Goal: Information Seeking & Learning: Find specific fact

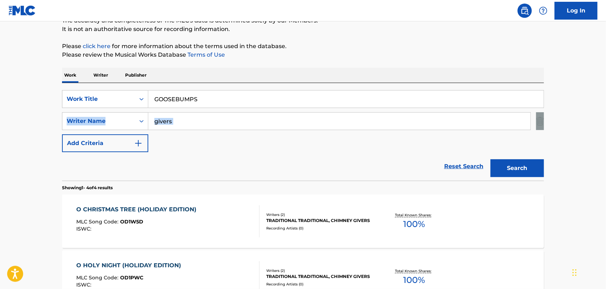
click at [0, 147] on main "The MLC Public Work Search The accuracy and completeness of The MLC's data is d…" at bounding box center [303, 203] width 606 height 500
paste input "GUSTAFSOON"
click at [44, 143] on main "The MLC Public Work Search The accuracy and completeness of The MLC's data is d…" at bounding box center [303, 203] width 606 height 500
type input "GOOSEBUMPS"
drag, startPoint x: 186, startPoint y: 122, endPoint x: 0, endPoint y: 135, distance: 186.7
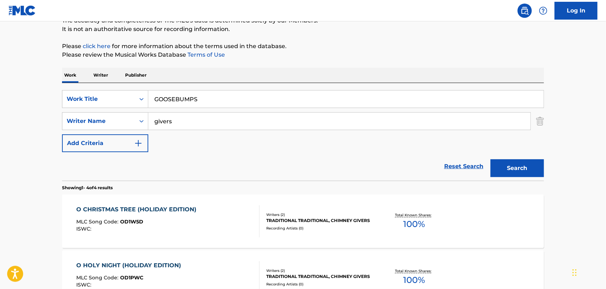
click at [0, 135] on main "The MLC Public Work Search The accuracy and completeness of The MLC's data is d…" at bounding box center [303, 203] width 606 height 500
paste input "GUSTAFSOON"
type input "GUSTAFSOON"
click at [490, 159] on button "Search" at bounding box center [516, 168] width 53 height 18
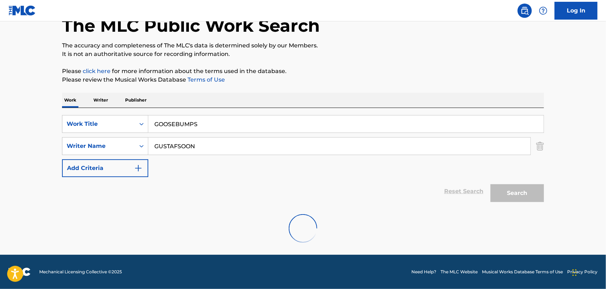
scroll to position [43, 0]
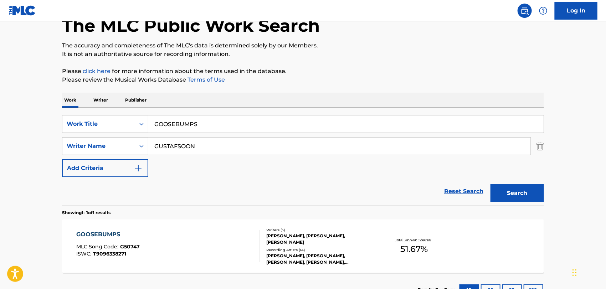
click at [227, 233] on div "GOOSEBUMPS MLC Song Code : G50747 ISWC : T9096338271" at bounding box center [168, 246] width 183 height 32
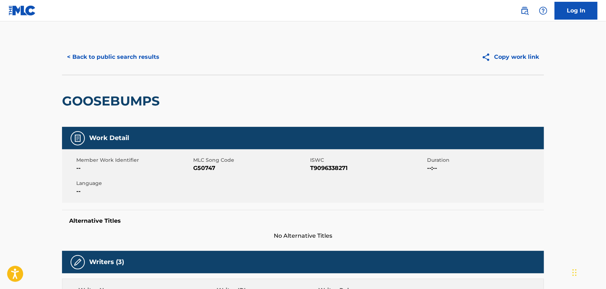
click at [139, 62] on button "< Back to public search results" at bounding box center [113, 57] width 102 height 18
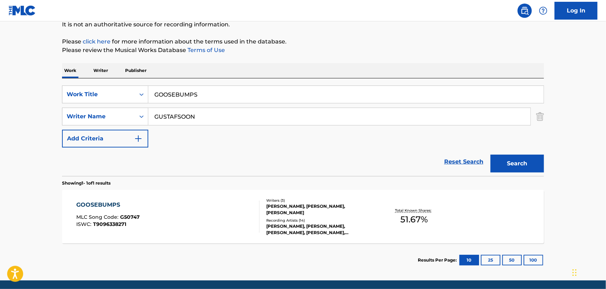
scroll to position [99, 0]
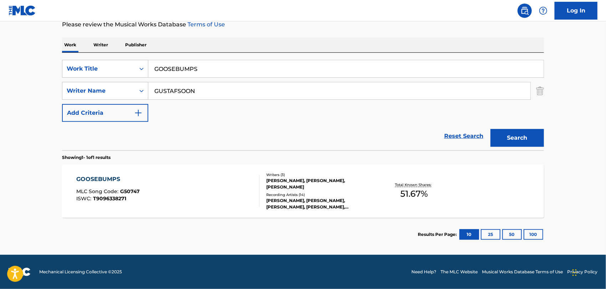
drag, startPoint x: 211, startPoint y: 92, endPoint x: 0, endPoint y: 156, distance: 221.0
click at [0, 132] on main "The MLC Public Work Search The accuracy and completeness of The MLC's data is d…" at bounding box center [303, 89] width 606 height 332
paste input "[PERSON_NAME]"
type input "[PERSON_NAME]"
click at [490, 129] on button "Search" at bounding box center [516, 138] width 53 height 18
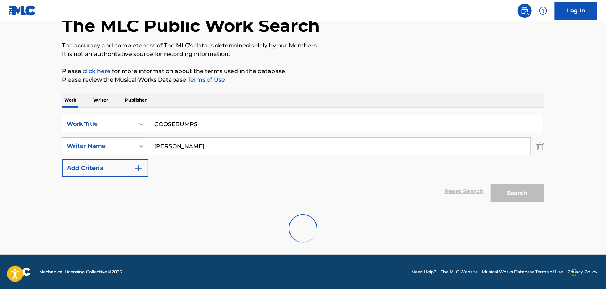
scroll to position [43, 0]
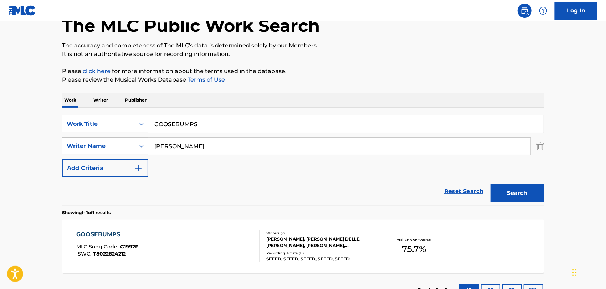
click at [166, 249] on div "GOOSEBUMPS MLC Song Code : G1992F ISWC : T8022824212" at bounding box center [168, 246] width 183 height 32
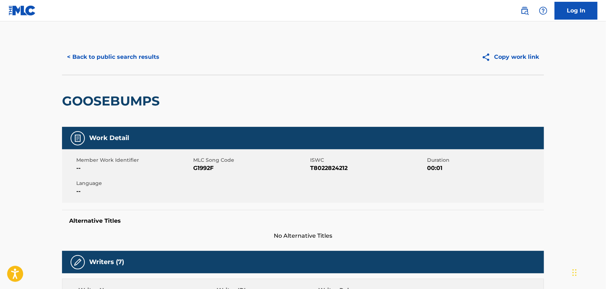
click at [163, 63] on div "< Back to public search results" at bounding box center [182, 57] width 241 height 18
click at [153, 61] on button "< Back to public search results" at bounding box center [113, 57] width 102 height 18
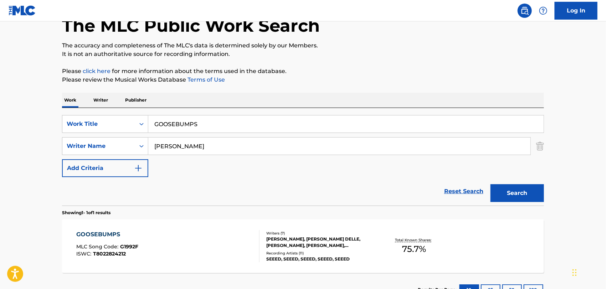
drag, startPoint x: 211, startPoint y: 130, endPoint x: 0, endPoint y: 110, distance: 212.2
click at [0, 110] on main "The MLC Public Work Search The accuracy and completeness of The MLC's data is d…" at bounding box center [303, 144] width 606 height 332
paste input "HABIBI"
type input "HABIBI"
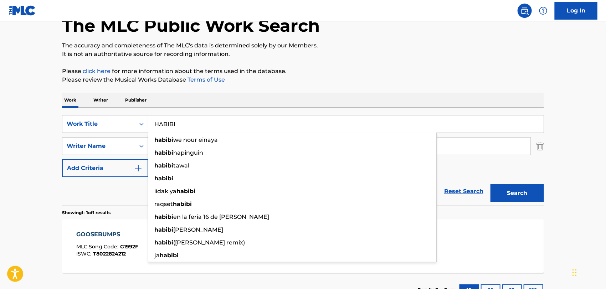
click at [129, 183] on div "Reset Search Search" at bounding box center [303, 191] width 482 height 28
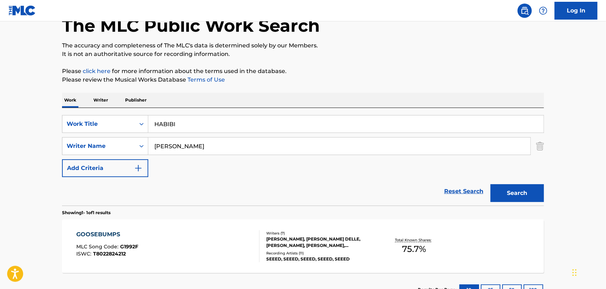
click at [0, 166] on main "The MLC Public Work Search The accuracy and completeness of The MLC's data is d…" at bounding box center [303, 144] width 606 height 332
paste input "Nwapa"
type input "Nwapa"
click at [490, 184] on button "Search" at bounding box center [516, 193] width 53 height 18
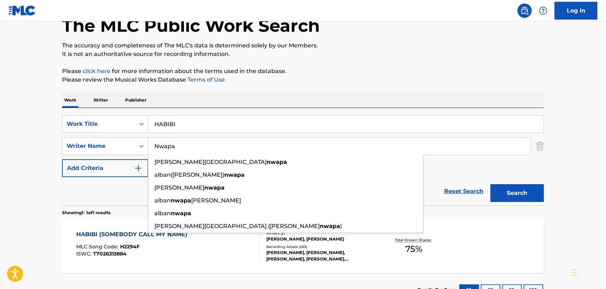
click at [111, 189] on div "Reset Search Search" at bounding box center [303, 191] width 482 height 28
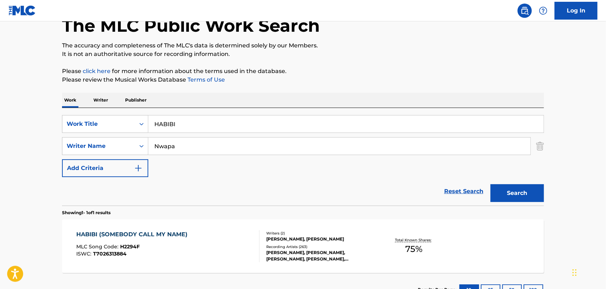
click at [183, 237] on div "HABIBI (SOMEBODY CALL MY NAME)" at bounding box center [134, 234] width 115 height 9
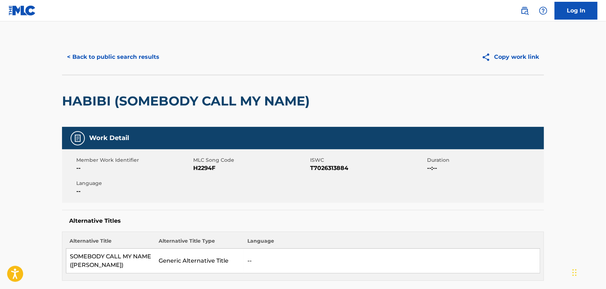
click at [116, 48] on button "< Back to public search results" at bounding box center [113, 57] width 102 height 18
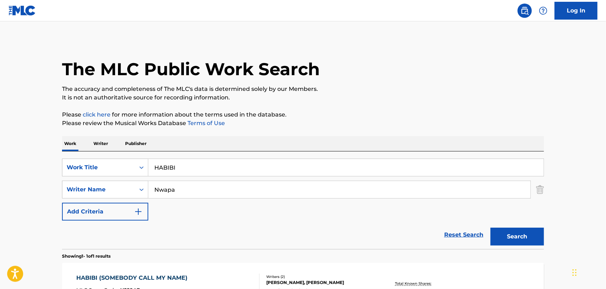
scroll to position [43, 0]
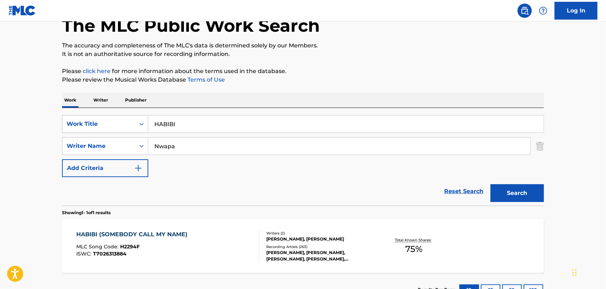
drag, startPoint x: 185, startPoint y: 122, endPoint x: 70, endPoint y: 128, distance: 115.2
click at [62, 134] on div "The MLC Public Work Search The accuracy and completeness of The MLC's data is d…" at bounding box center [302, 151] width 499 height 311
paste input "[PERSON_NAME]"
type input "Habibi"
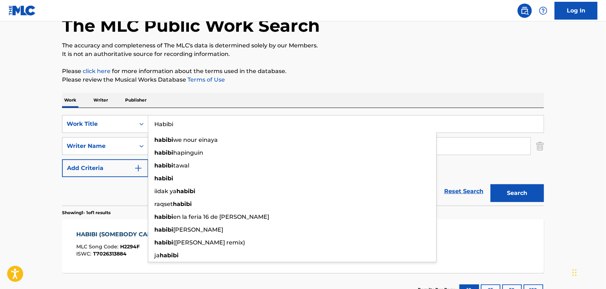
click at [120, 196] on div "Reset Search Search" at bounding box center [303, 191] width 482 height 28
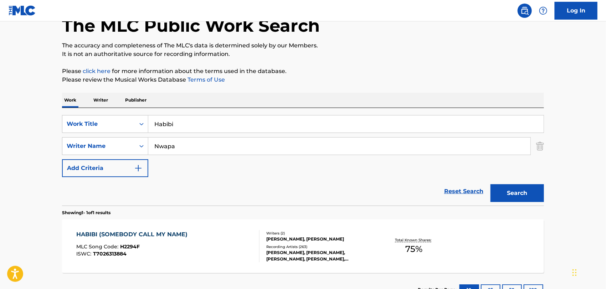
drag, startPoint x: 214, startPoint y: 149, endPoint x: 0, endPoint y: 159, distance: 214.3
click at [0, 159] on main "The MLC Public Work Search The accuracy and completeness of The MLC's data is d…" at bounding box center [303, 144] width 606 height 332
paste input "Abdo"
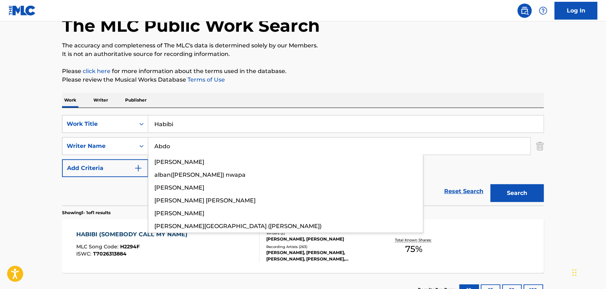
type input "Abdo"
click at [490, 184] on button "Search" at bounding box center [516, 193] width 53 height 18
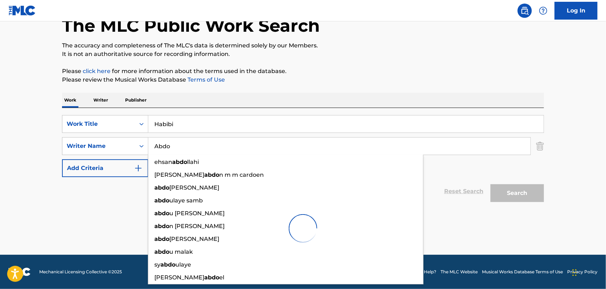
click at [29, 184] on main "The MLC Public Work Search The accuracy and completeness of The MLC's data is d…" at bounding box center [303, 116] width 606 height 277
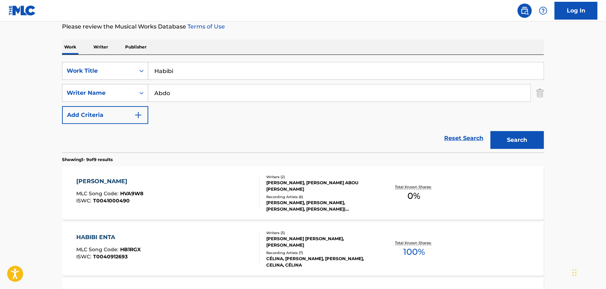
scroll to position [162, 0]
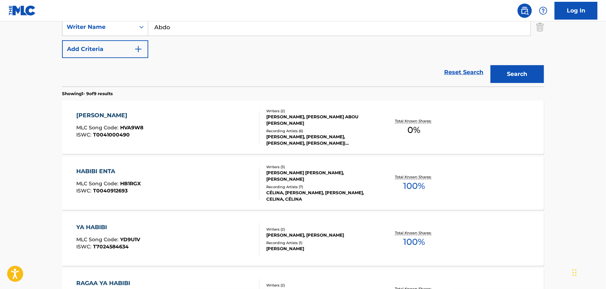
click at [207, 135] on div "HABIBI GHAB MLC Song Code : HVA9W8 ISWC : T0041000490" at bounding box center [168, 127] width 183 height 32
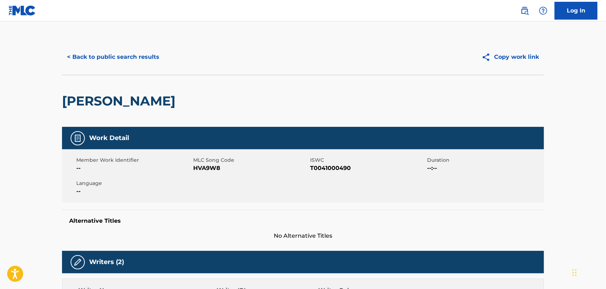
click at [109, 64] on button "< Back to public search results" at bounding box center [113, 57] width 102 height 18
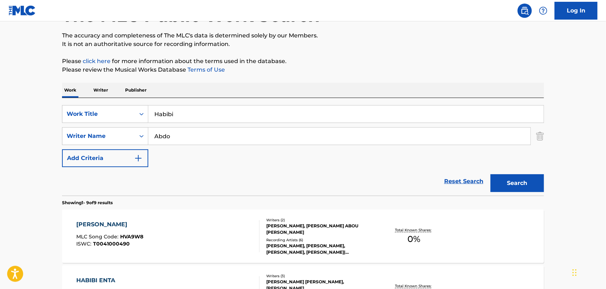
scroll to position [45, 0]
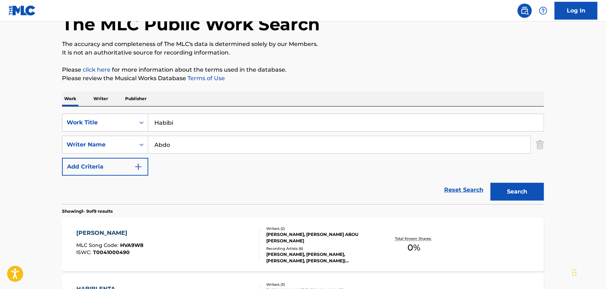
drag, startPoint x: 188, startPoint y: 121, endPoint x: 0, endPoint y: 148, distance: 190.0
paste input "450"
type input "450"
click at [108, 181] on div "Reset Search Search" at bounding box center [303, 190] width 482 height 28
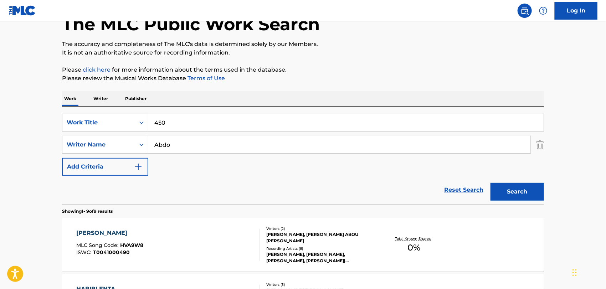
drag, startPoint x: 176, startPoint y: 148, endPoint x: 0, endPoint y: 158, distance: 176.6
paste input "[DEMOGRAPHIC_DATA]"
type input "[DEMOGRAPHIC_DATA]"
click at [490, 183] on button "Search" at bounding box center [516, 192] width 53 height 18
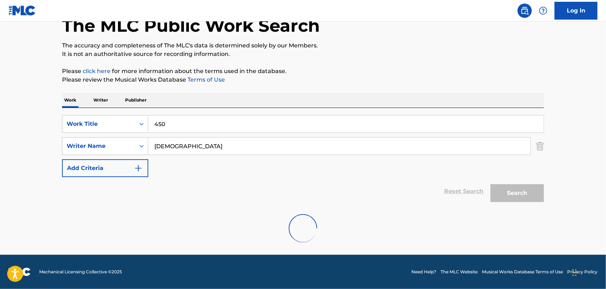
scroll to position [43, 0]
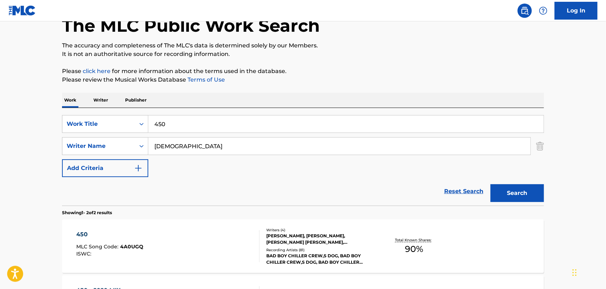
click at [204, 240] on div "450 MLC Song Code : 4A0UGQ ISWC :" at bounding box center [168, 246] width 183 height 32
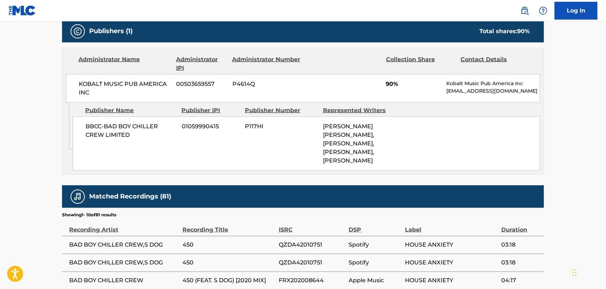
scroll to position [228, 0]
